Goal: Information Seeking & Learning: Learn about a topic

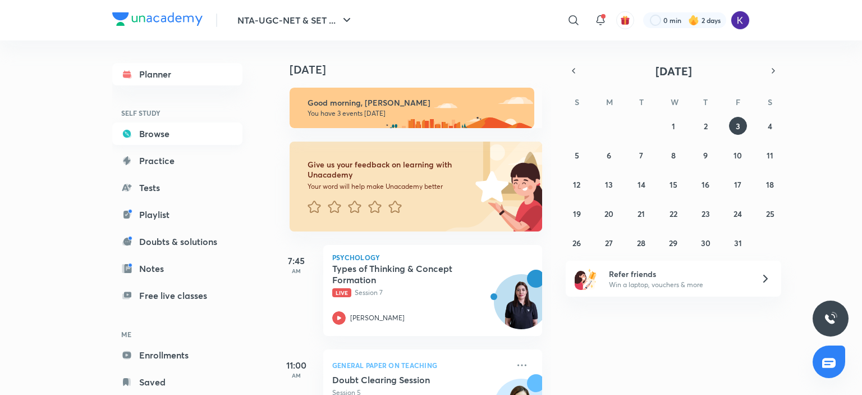
click at [189, 132] on link "Browse" at bounding box center [177, 133] width 130 height 22
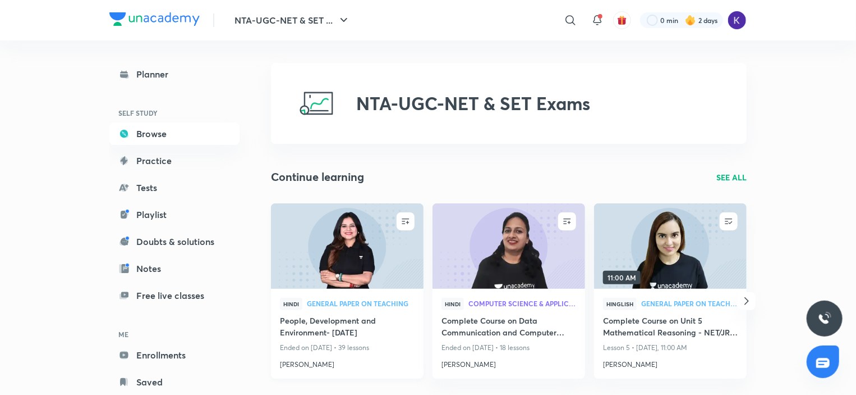
click at [356, 323] on h4 "People, Development and Environment- [DATE]" at bounding box center [347, 327] width 135 height 26
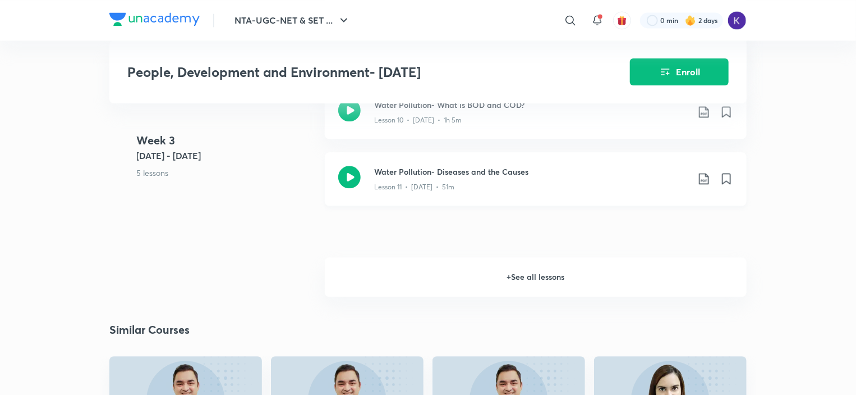
scroll to position [1354, 0]
